Goal: Register for event/course

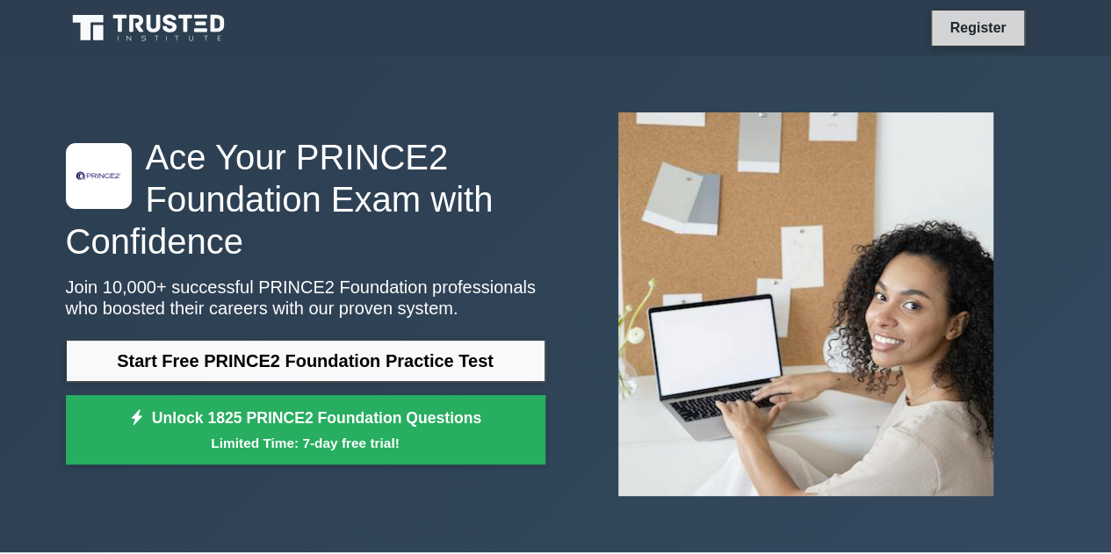
click at [990, 30] on link "Register" at bounding box center [977, 28] width 77 height 22
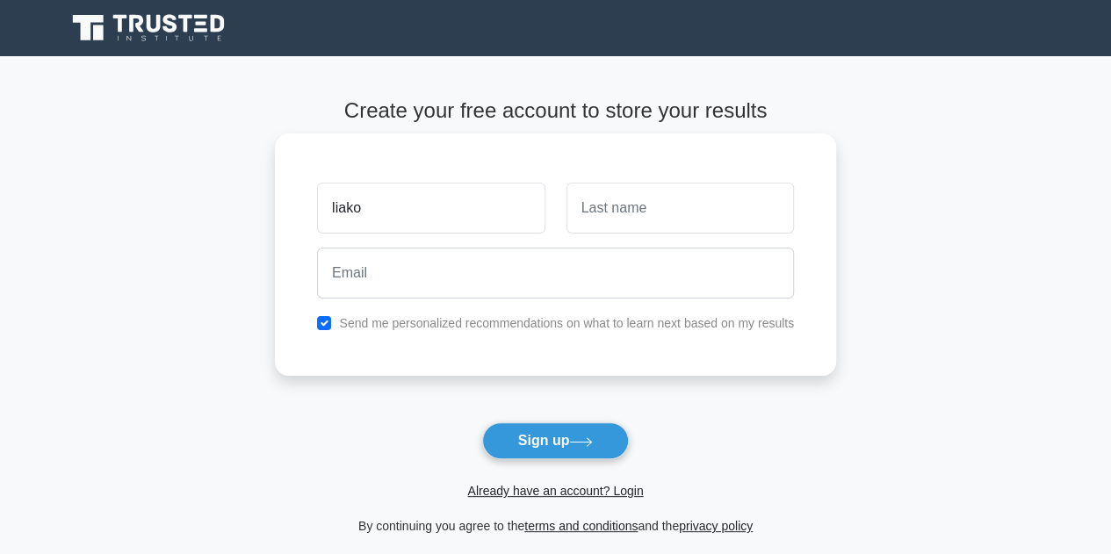
type input "liako"
click at [655, 218] on input "text" at bounding box center [679, 208] width 227 height 51
type input "shoaepane"
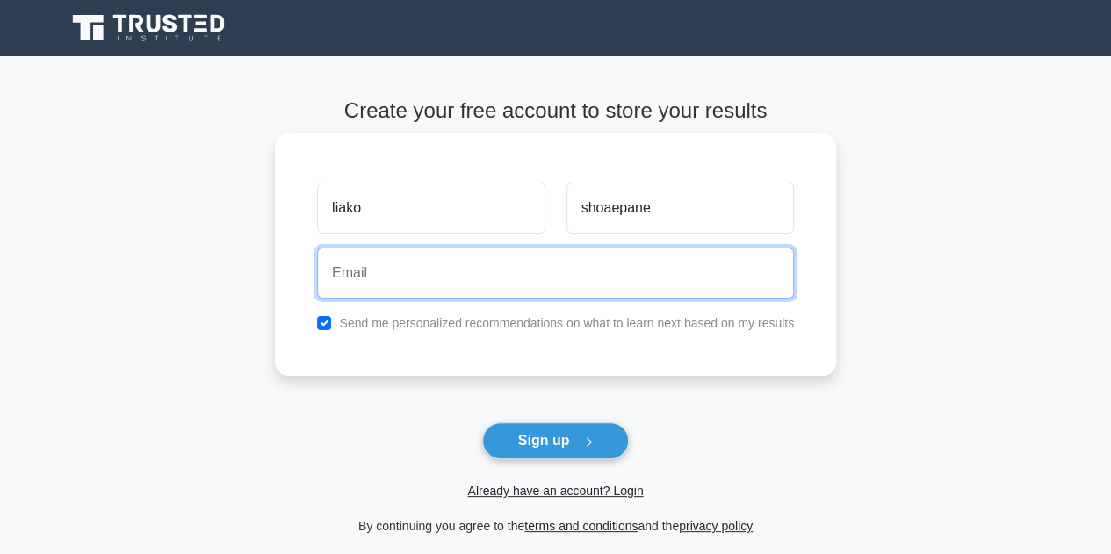
click at [428, 263] on input "email" at bounding box center [555, 273] width 477 height 51
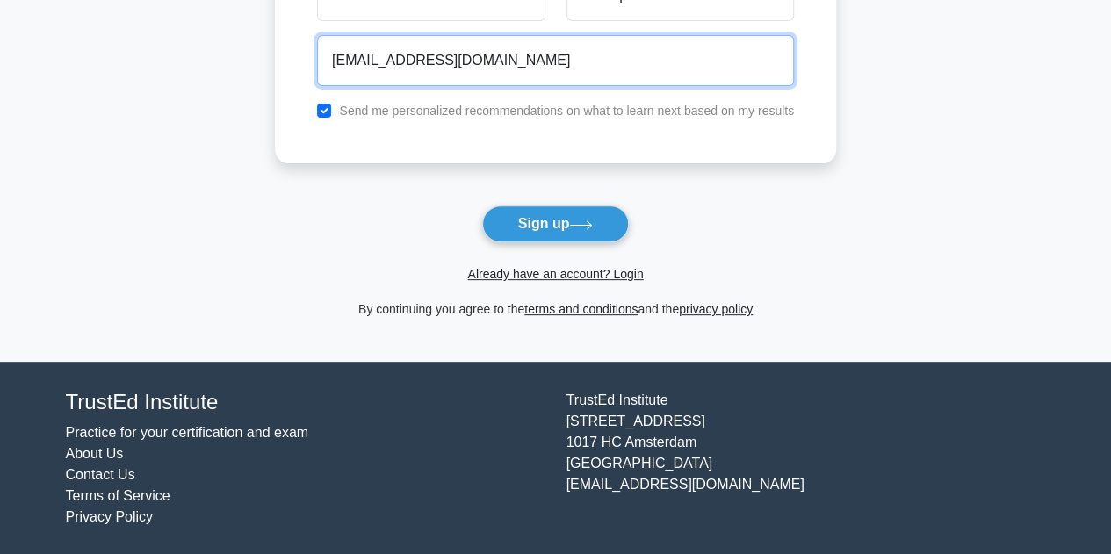
scroll to position [182, 0]
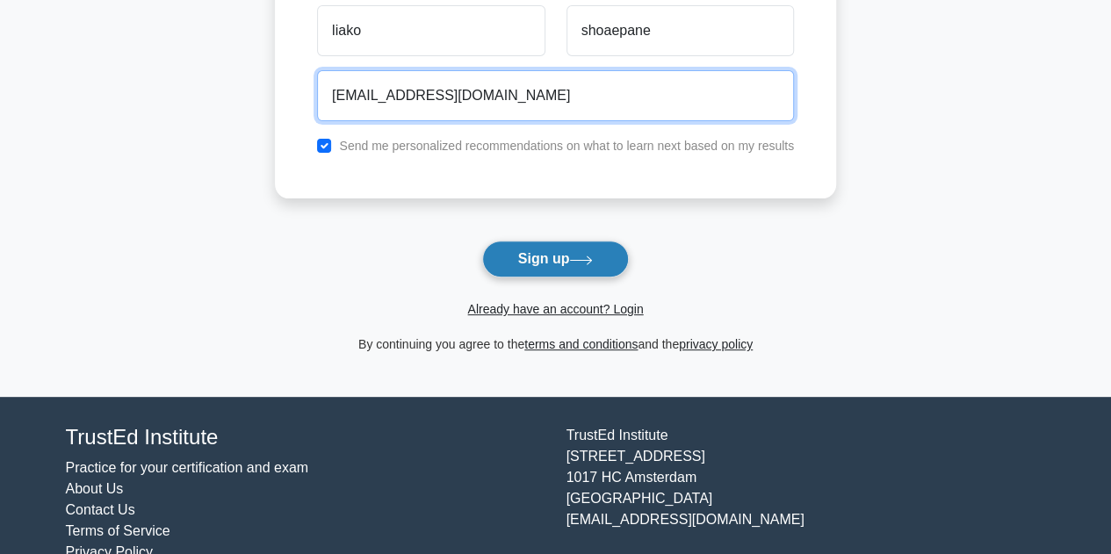
type input "shoaepanel@yahoo.com"
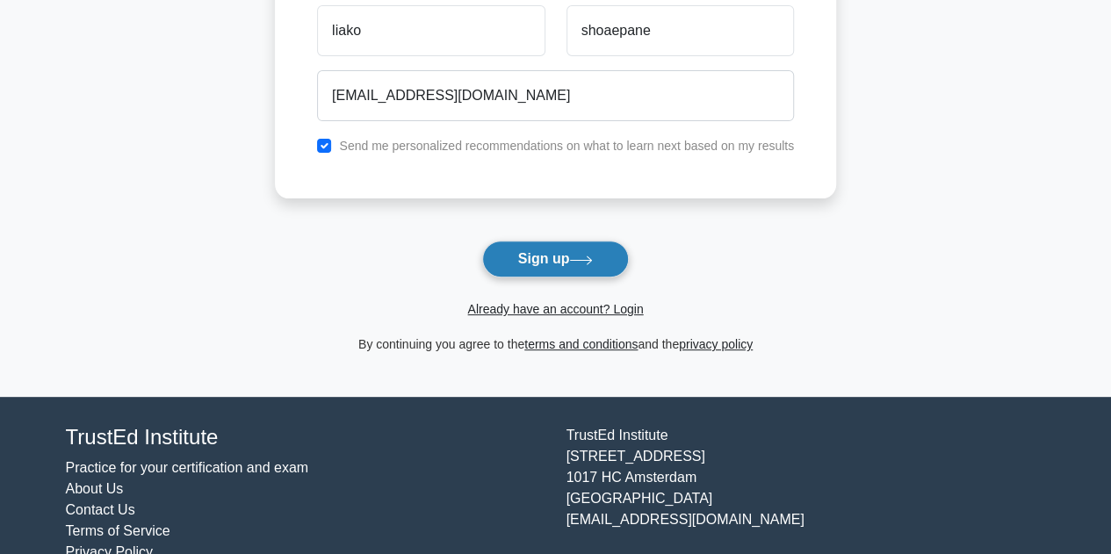
click at [541, 261] on button "Sign up" at bounding box center [556, 259] width 148 height 37
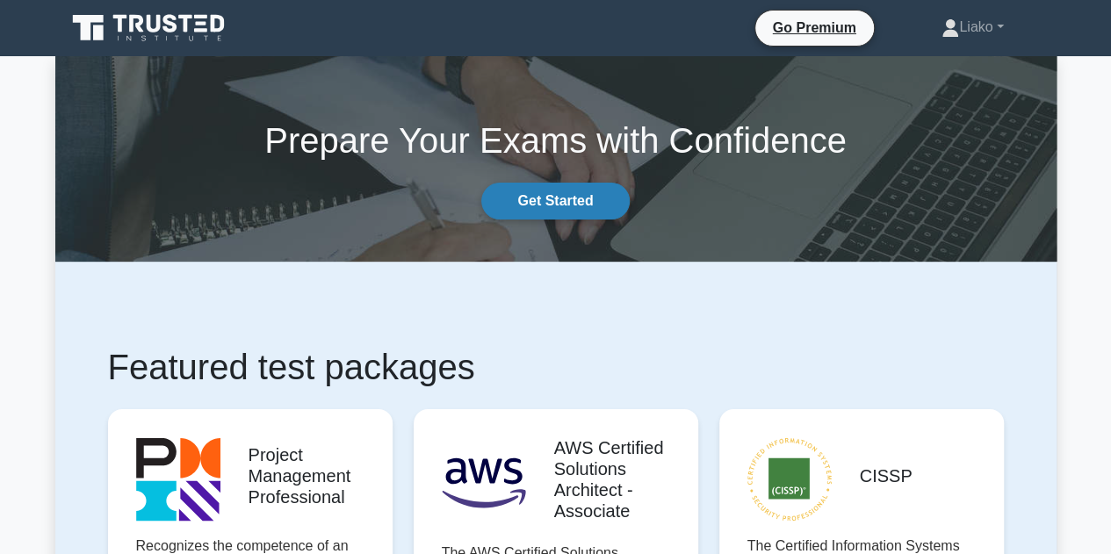
click at [546, 206] on link "Get Started" at bounding box center [555, 201] width 148 height 37
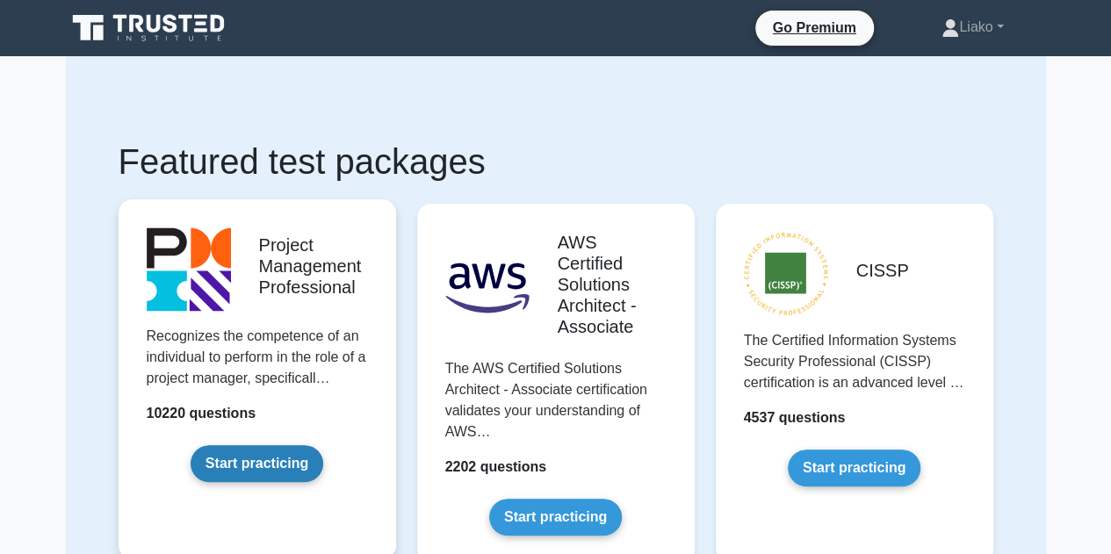
click at [282, 466] on link "Start practicing" at bounding box center [257, 463] width 133 height 37
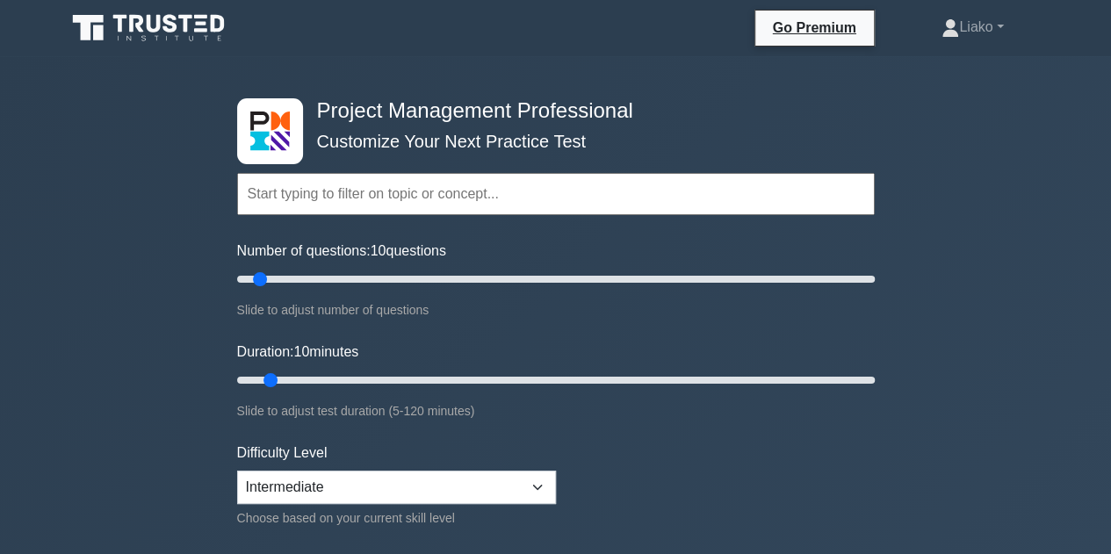
click at [506, 193] on input "text" at bounding box center [555, 194] width 637 height 42
click at [416, 249] on label "Number of questions: 10 questions" at bounding box center [341, 251] width 209 height 21
click at [416, 269] on input "Number of questions: 10 questions" at bounding box center [555, 279] width 637 height 21
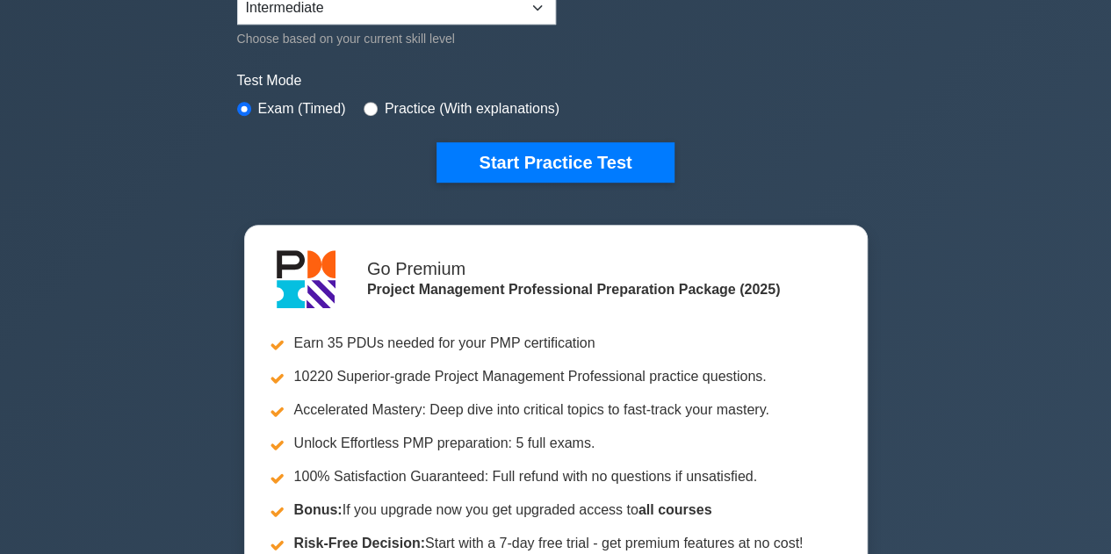
scroll to position [503, 0]
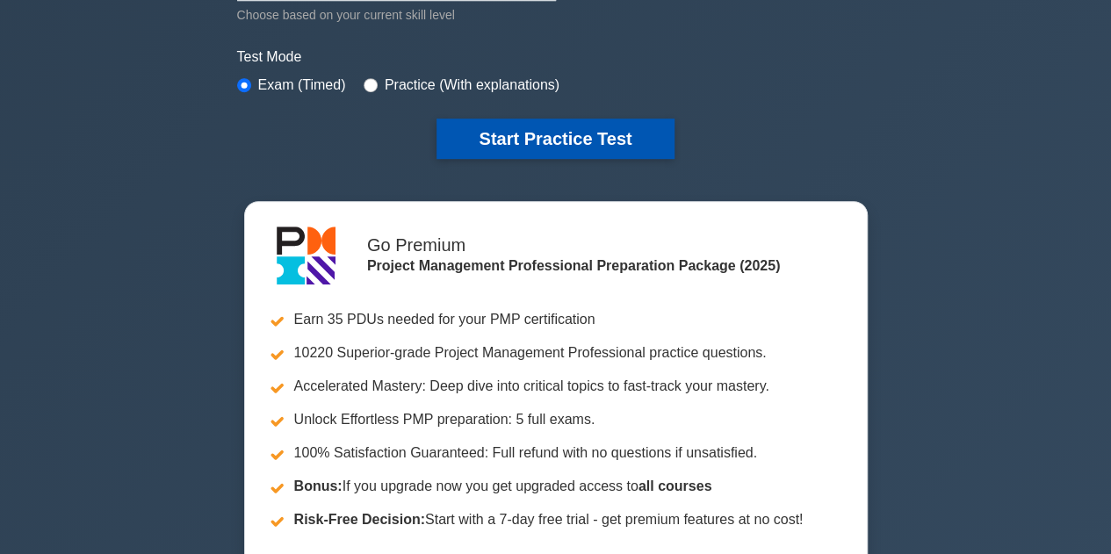
click at [562, 119] on button "Start Practice Test" at bounding box center [554, 139] width 237 height 40
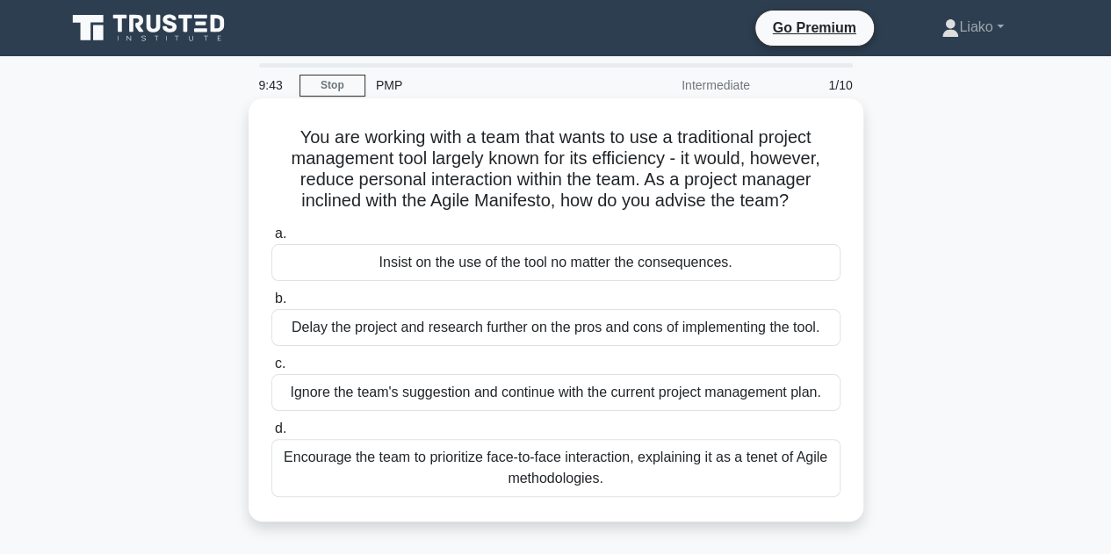
click at [342, 298] on label "[PERSON_NAME] the project and research further on the pros and cons of implemen…" at bounding box center [555, 317] width 569 height 58
click at [271, 298] on input "[PERSON_NAME] the project and research further on the pros and cons of implemen…" at bounding box center [271, 298] width 0 height 11
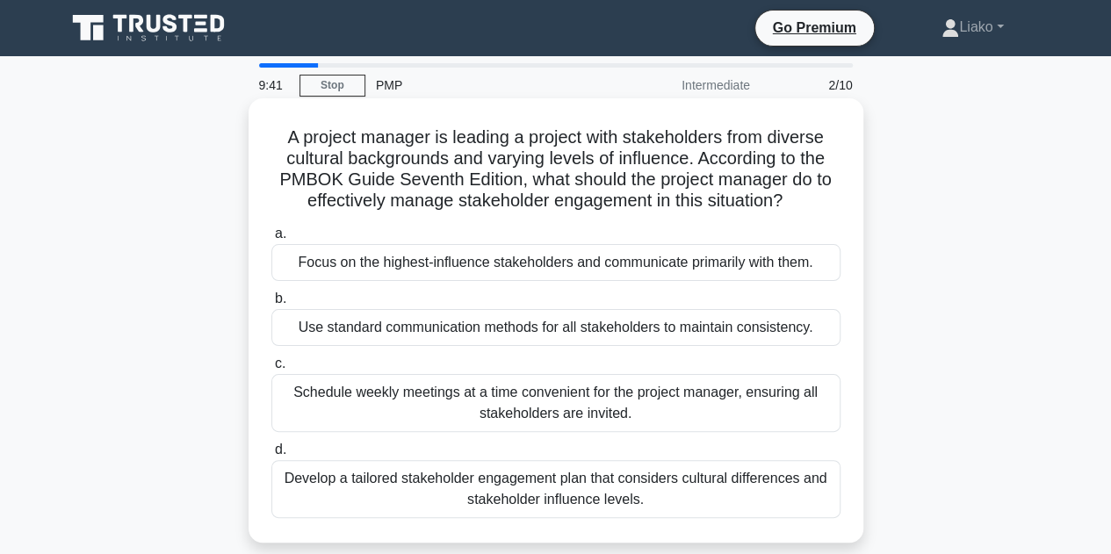
click at [337, 235] on label "a. Focus on the highest-influence stakeholders and communicate primarily with t…" at bounding box center [555, 252] width 569 height 58
click at [271, 235] on input "a. Focus on the highest-influence stakeholders and communicate primarily with t…" at bounding box center [271, 233] width 0 height 11
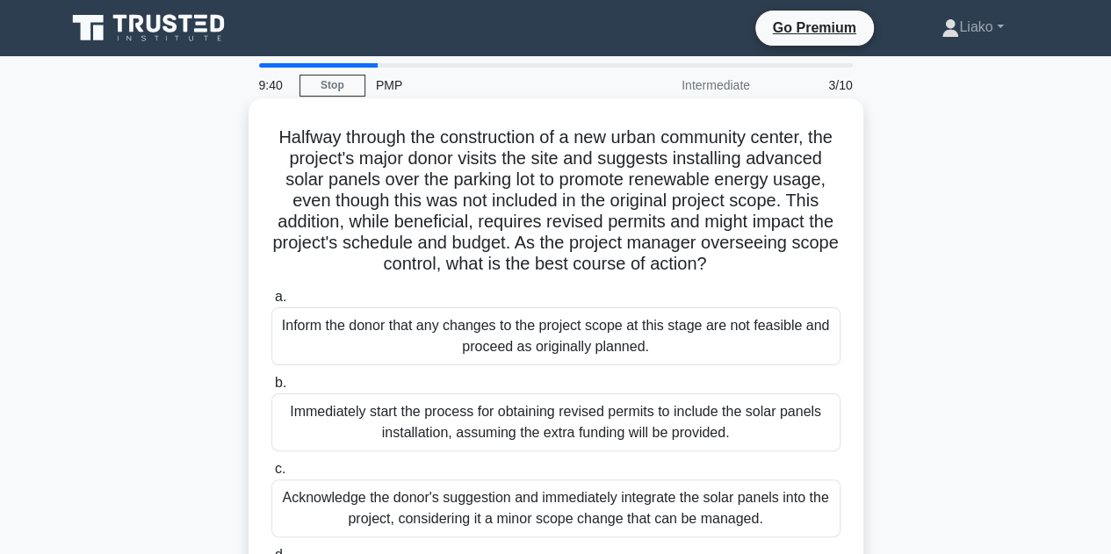
click at [321, 311] on label "a. Inform the donor that any changes to the project scope at this stage are not…" at bounding box center [555, 325] width 569 height 79
click at [271, 303] on input "a. Inform the donor that any changes to the project scope at this stage are not…" at bounding box center [271, 297] width 0 height 11
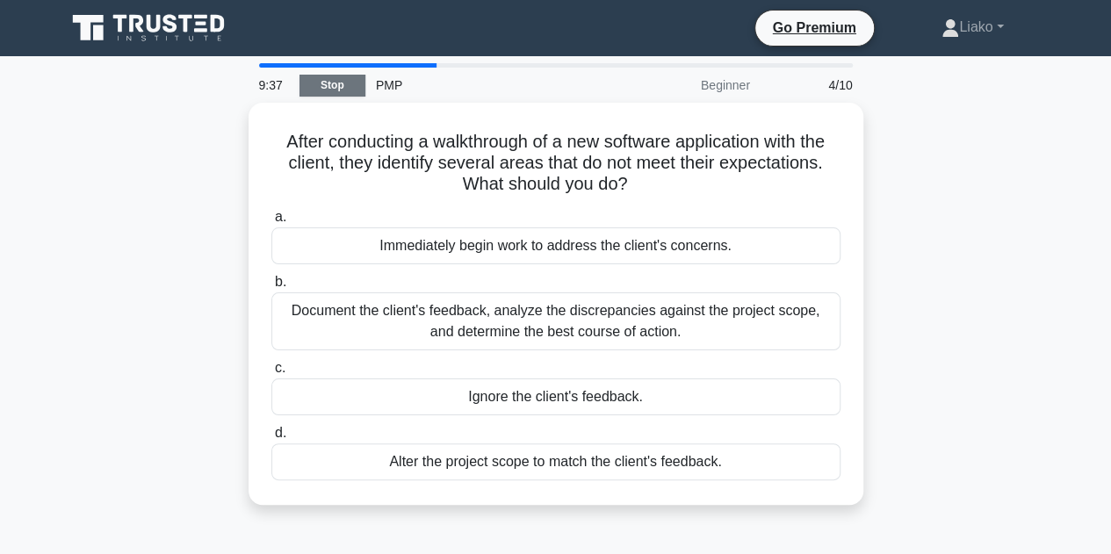
click at [327, 83] on link "Stop" at bounding box center [332, 86] width 66 height 22
